Goal: Complete application form

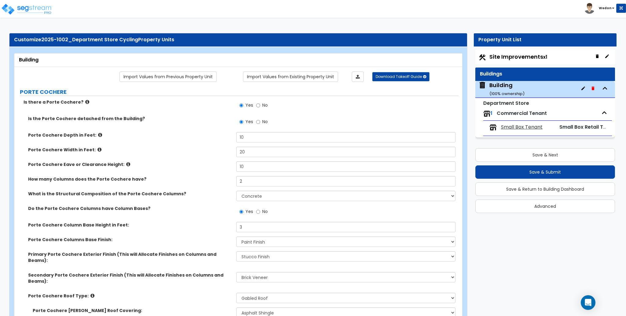
select select "3"
select select "1"
select select "2"
select select "4"
select select "1"
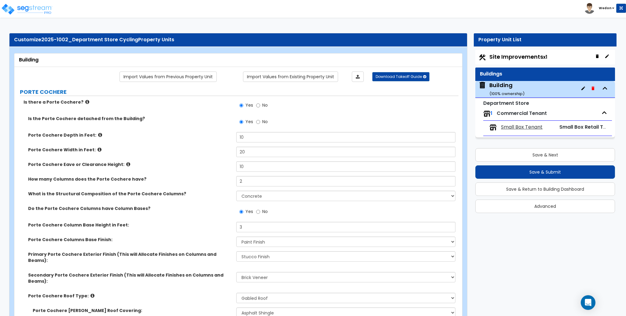
select select "1"
select select "2"
select select "1"
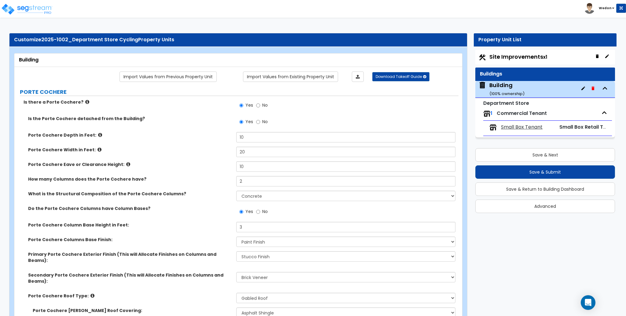
select select "2"
select select "1"
select select "5"
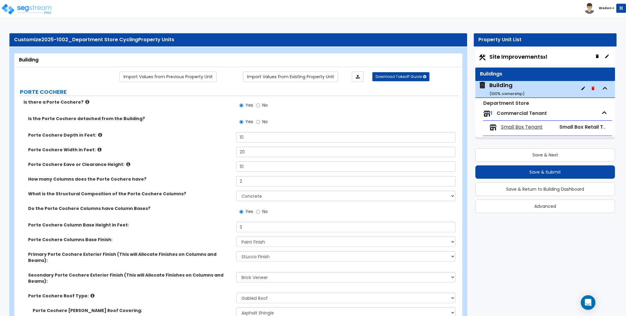
select select "3"
select select "1"
select select "3"
select select "2"
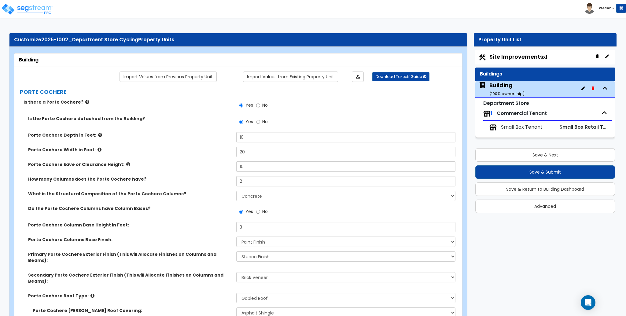
select select "2"
select select "1"
select select "2"
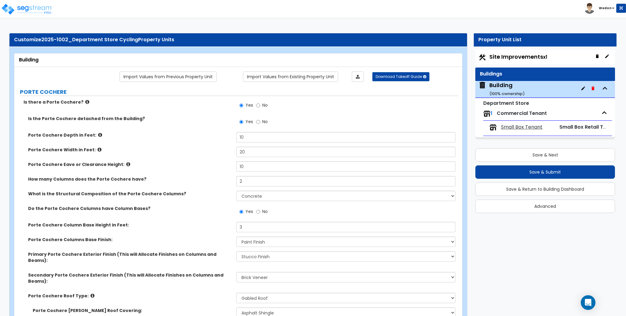
select select "1"
select select "3"
select select "1"
select select "5"
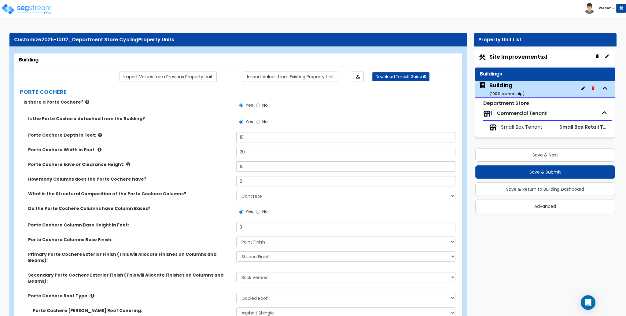
select select "3"
select select "1"
select select "2"
select select "3"
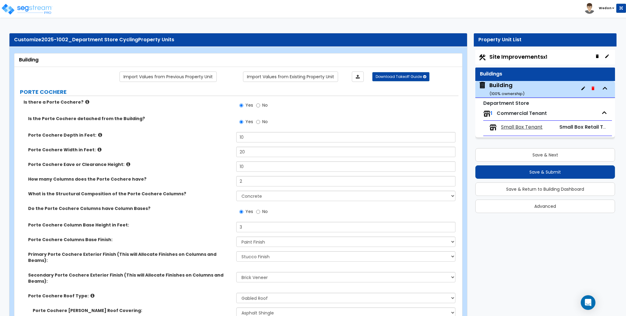
select select "3"
select select "4"
select select "2"
select select "3"
select select "7"
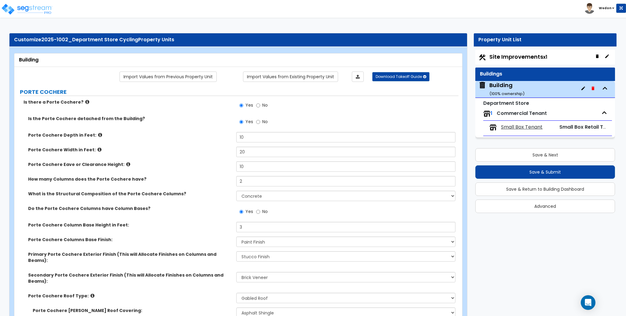
select select "3"
select select "5"
select select "3"
select select "1"
select select "2"
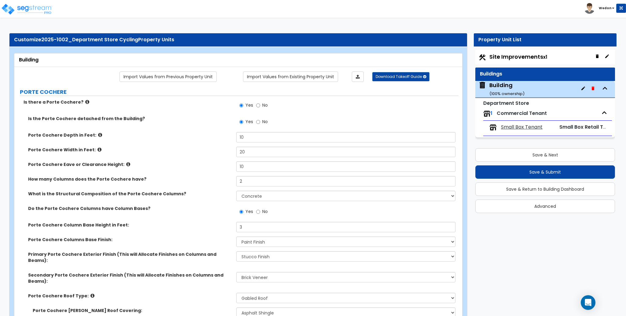
select select "3"
select select "4"
select select "1"
select select "3"
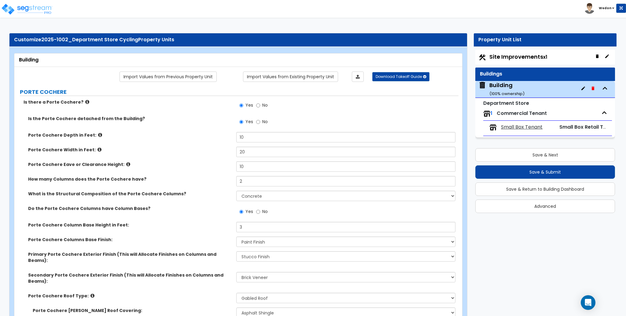
select select "2"
select select "3"
select select "1"
select select "2"
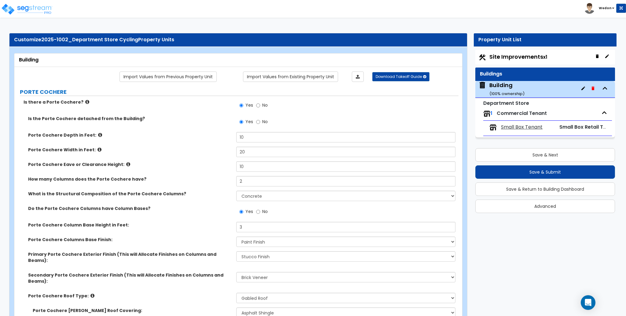
select select "2"
select select "3"
select select "2"
select select "5"
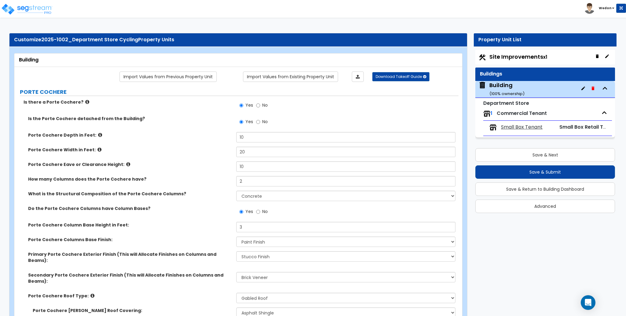
select select "1"
select select "5"
select select "3"
select select "1"
select select "2"
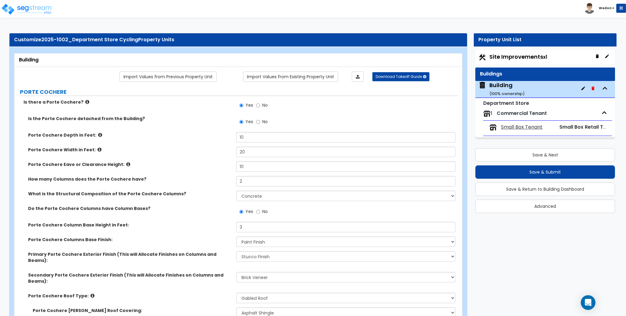
select select "3"
select select "1"
select select "2"
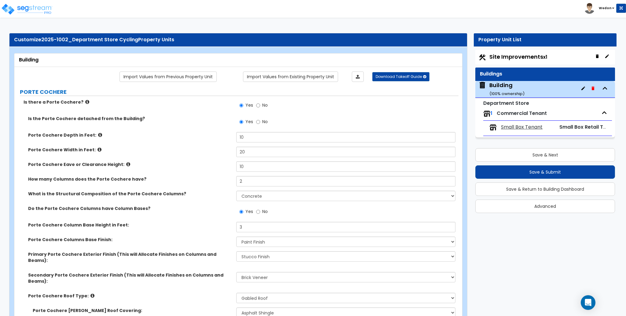
select select "1"
select select "3"
select select "1"
select select "8"
select select "2"
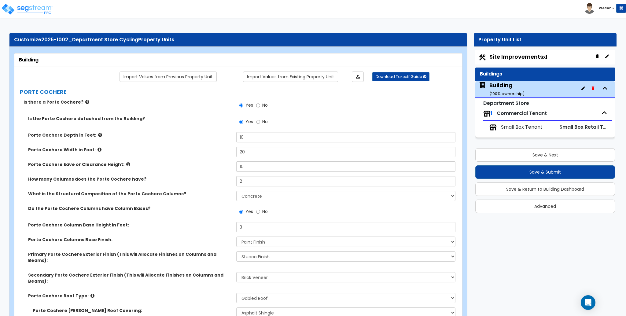
select select "3"
select select "4"
select select "7"
select select "3"
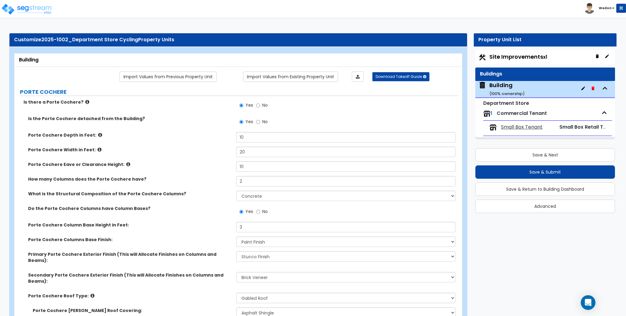
select select "1"
select select "3"
select select "6"
select select "2"
select select "1"
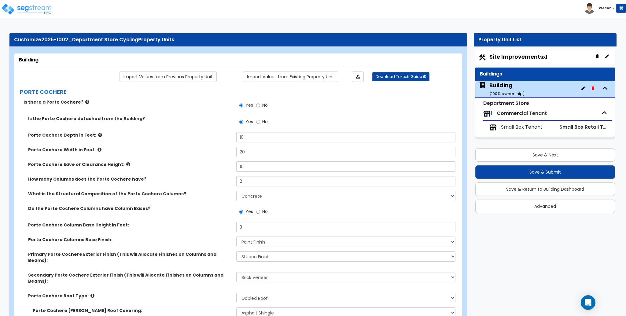
select select "2"
select select "4"
select select "2"
select select "1"
select select "2"
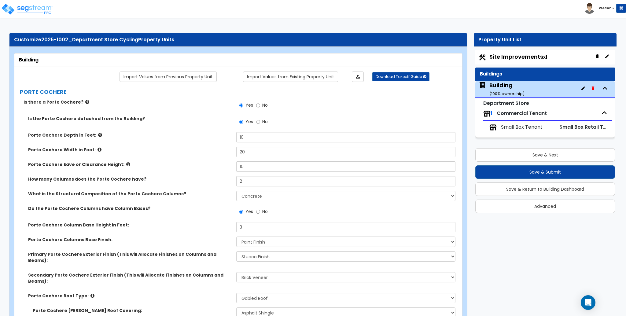
select select "3"
select select "2"
select select "3"
select select "1"
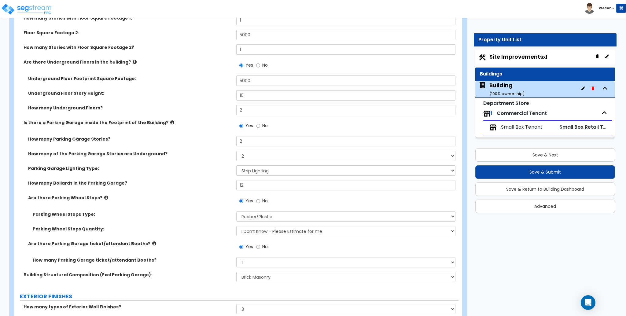
drag, startPoint x: 524, startPoint y: 231, endPoint x: 531, endPoint y: 235, distance: 8.3
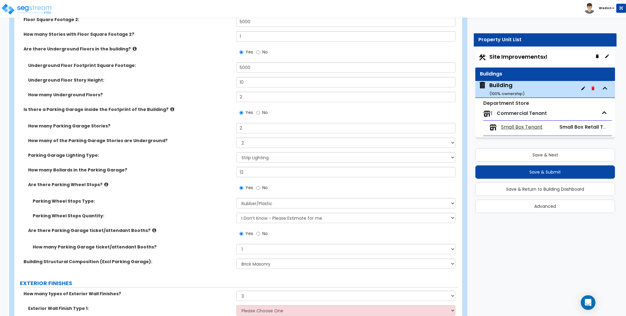
scroll to position [530, 0]
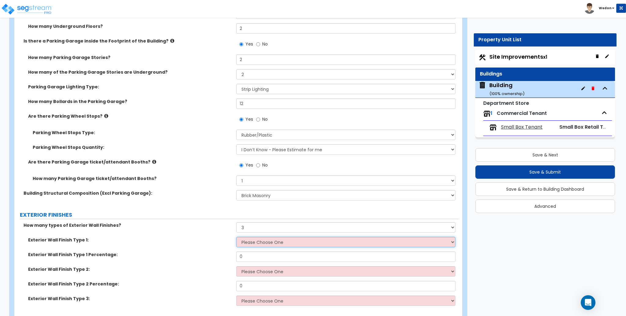
click at [290, 237] on select "Please Choose One No Finish/Shared Wall No Wall Stone Veneer Wood Siding Vinyl …" at bounding box center [345, 242] width 219 height 10
click at [236, 237] on select "Please Choose One No Finish/Shared Wall No Wall Stone Veneer Wood Siding Vinyl …" at bounding box center [345, 242] width 219 height 10
click at [292, 237] on select "Please Choose One No Finish/Shared Wall No Wall Stone Veneer Wood Siding Vinyl …" at bounding box center [345, 242] width 219 height 10
select select "3"
click at [236, 237] on select "Please Choose One No Finish/Shared Wall No Wall Stone Veneer Wood Siding Vinyl …" at bounding box center [345, 242] width 219 height 10
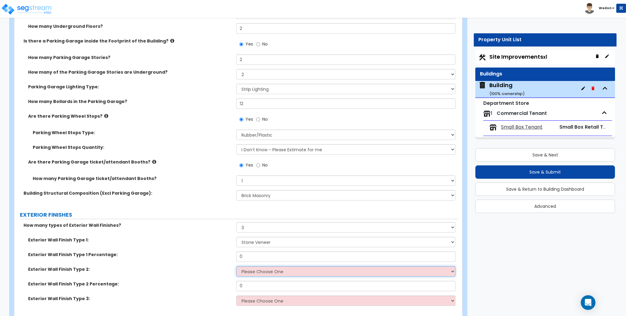
click at [261, 266] on select "Please Choose One No Finish/Shared Wall No Wall Stone Veneer Wood Siding Vinyl …" at bounding box center [345, 271] width 219 height 10
select select "4"
click at [236, 266] on select "Please Choose One No Finish/Shared Wall No Wall Stone Veneer Wood Siding Vinyl …" at bounding box center [345, 271] width 219 height 10
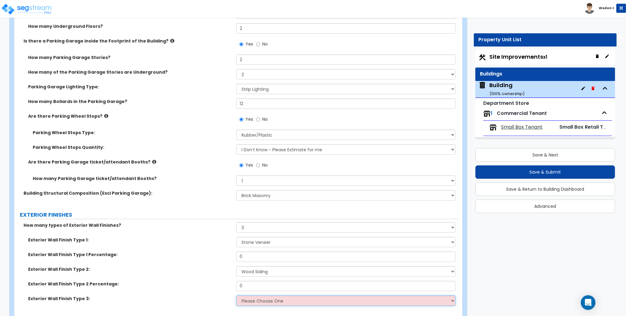
click at [265, 296] on select "Please Choose One No Finish/Shared Wall No Wall Stone Veneer Wood Siding Vinyl …" at bounding box center [345, 301] width 219 height 10
select select "6"
click at [236, 296] on select "Please Choose One No Finish/Shared Wall No Wall Stone Veneer Wood Siding Vinyl …" at bounding box center [345, 301] width 219 height 10
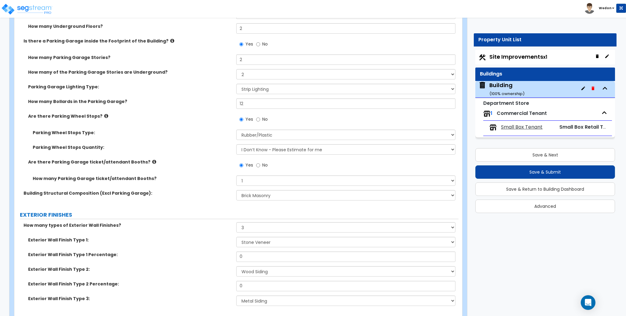
click at [180, 222] on div "How many types of Exterior Wall Finishes? None 1 2 3" at bounding box center [236, 229] width 444 height 15
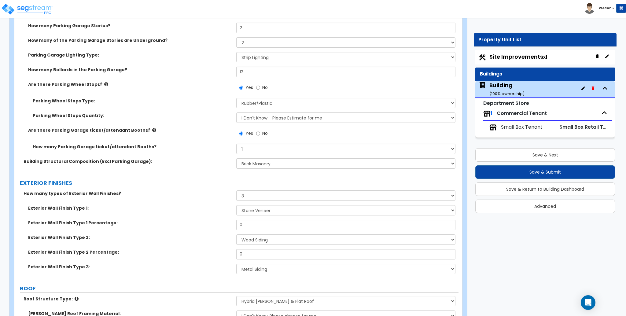
scroll to position [570, 0]
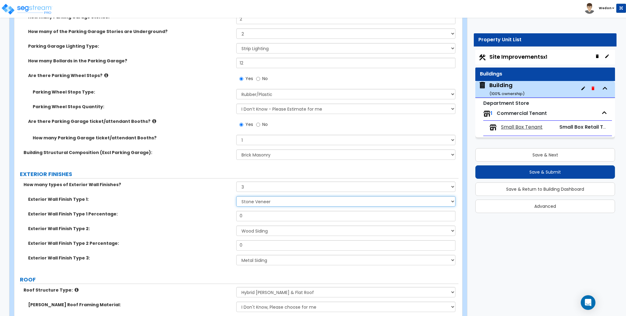
click at [273, 196] on select "Please Choose One No Finish/Shared Wall No Wall Stone Veneer Wood Siding Vinyl …" at bounding box center [345, 201] width 219 height 10
click at [236, 196] on select "Please Choose One No Finish/Shared Wall No Wall Stone Veneer Wood Siding Vinyl …" at bounding box center [345, 201] width 219 height 10
click at [271, 226] on select "Please Choose One No Finish/Shared Wall No Wall Stone Veneer Wood Siding Vinyl …" at bounding box center [345, 231] width 219 height 10
drag, startPoint x: 271, startPoint y: 217, endPoint x: 275, endPoint y: 211, distance: 7.4
click at [271, 226] on select "Please Choose One No Finish/Shared Wall No Wall Stone Veneer Wood Siding Vinyl …" at bounding box center [345, 231] width 219 height 10
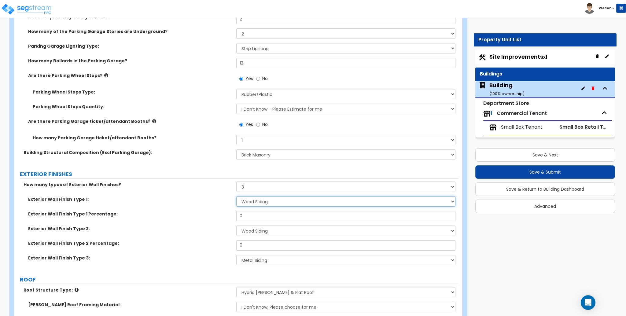
click at [278, 196] on select "Please Choose One No Finish/Shared Wall No Wall Stone Veneer Wood Siding Vinyl …" at bounding box center [345, 201] width 219 height 10
select select "6"
click at [236, 196] on select "Please Choose One No Finish/Shared Wall No Wall Stone Veneer Wood Siding Vinyl …" at bounding box center [345, 201] width 219 height 10
click at [179, 196] on label "Exterior Wall Finish Type 1:" at bounding box center [130, 199] width 204 height 6
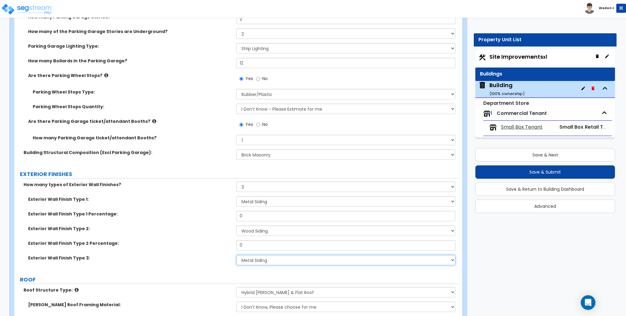
click at [266, 255] on select "Please Choose One No Finish/Shared Wall No Wall Stone Veneer Wood Siding Vinyl …" at bounding box center [345, 260] width 219 height 10
select select "13"
click at [236, 255] on select "Please Choose One No Finish/Shared Wall No Wall Stone Veneer Wood Siding Vinyl …" at bounding box center [345, 260] width 219 height 10
click at [223, 240] on div "Exterior Wall Finish Type 2 Percentage: 0" at bounding box center [236, 247] width 444 height 15
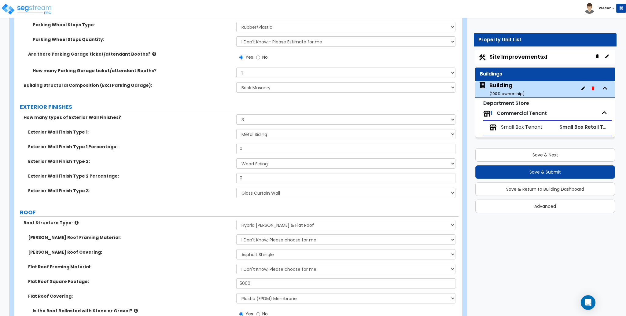
scroll to position [652, 0]
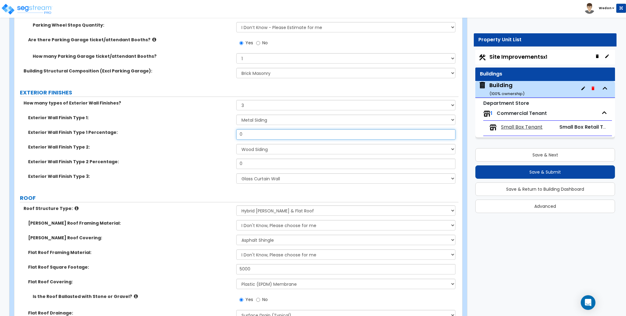
click at [276, 129] on input "0" at bounding box center [345, 134] width 219 height 10
type input "25"
click at [270, 159] on input "0" at bounding box center [345, 164] width 219 height 10
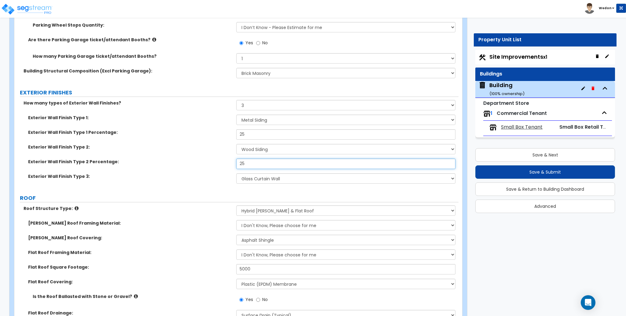
type input "25"
click at [195, 205] on label "Roof Structure Type:" at bounding box center [128, 208] width 208 height 6
click at [206, 236] on div "[PERSON_NAME] Roof Covering: Please Choose One Asphalt Shingle Clay Tile Wood S…" at bounding box center [236, 242] width 444 height 15
click at [195, 264] on label "Flat Roof Square Footage:" at bounding box center [130, 267] width 204 height 6
